Goal: Navigation & Orientation: Find specific page/section

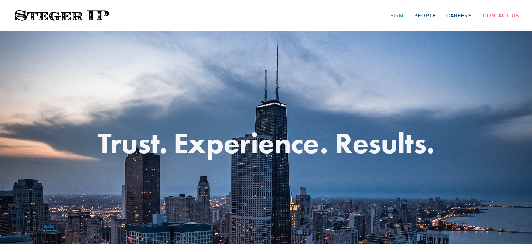
click at [400, 17] on link "Firm" at bounding box center [397, 15] width 14 height 11
click at [399, 15] on link "Firm" at bounding box center [397, 15] width 14 height 11
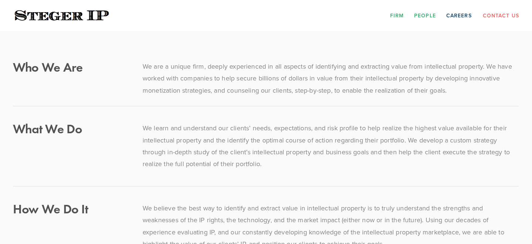
click at [423, 15] on link "People" at bounding box center [425, 15] width 22 height 11
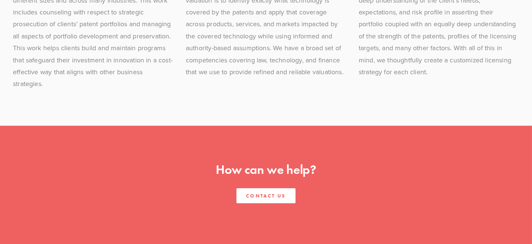
scroll to position [808, 0]
